Goal: Transaction & Acquisition: Purchase product/service

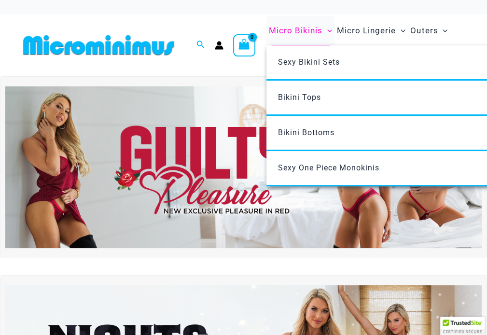
click at [303, 28] on span "Micro Bikinis" at bounding box center [296, 30] width 54 height 25
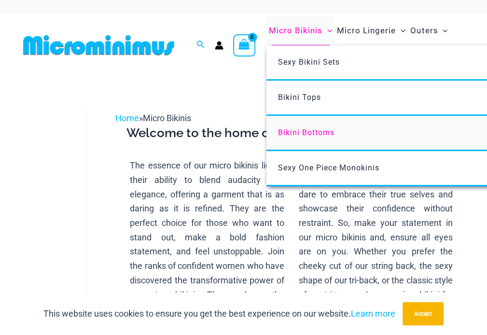
click at [312, 128] on span "Bikini Bottoms" at bounding box center [306, 132] width 57 height 9
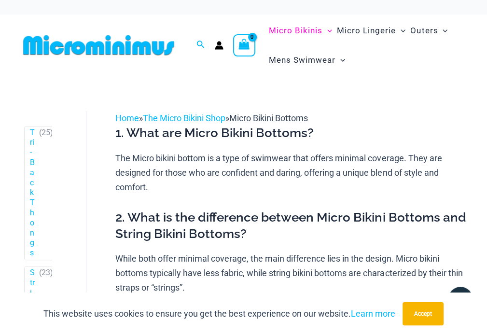
scroll to position [401, 0]
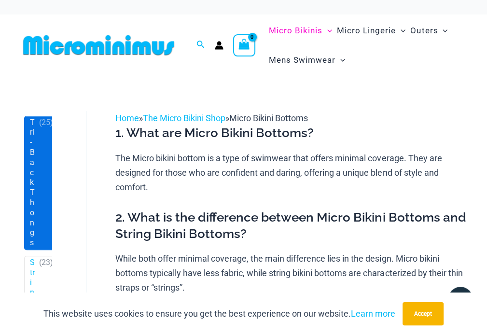
click at [36, 163] on span "Tri-Back Thongs ( 25 )" at bounding box center [43, 182] width 36 height 133
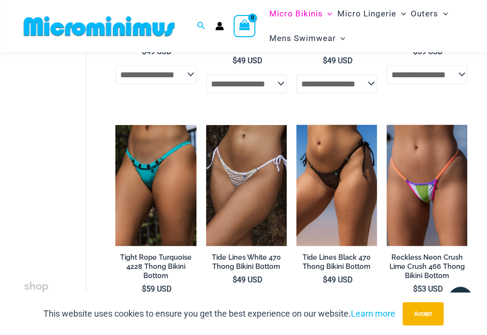
scroll to position [1450, 0]
